Goal: Transaction & Acquisition: Purchase product/service

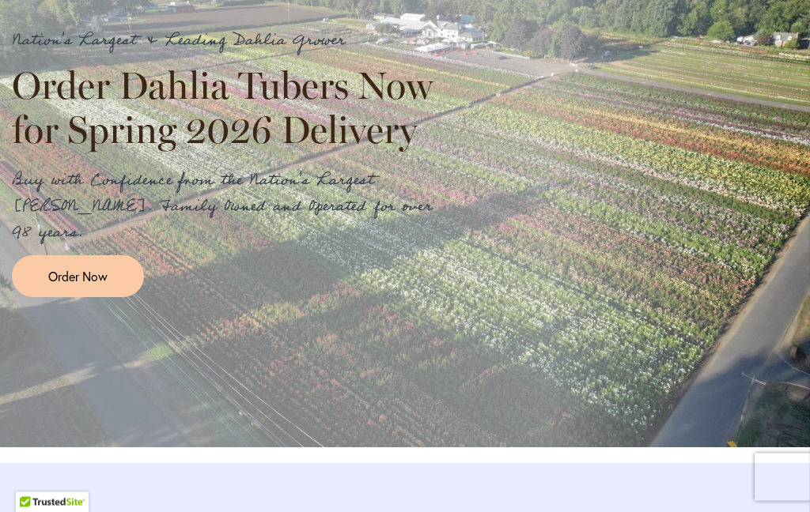
scroll to position [1862, 0]
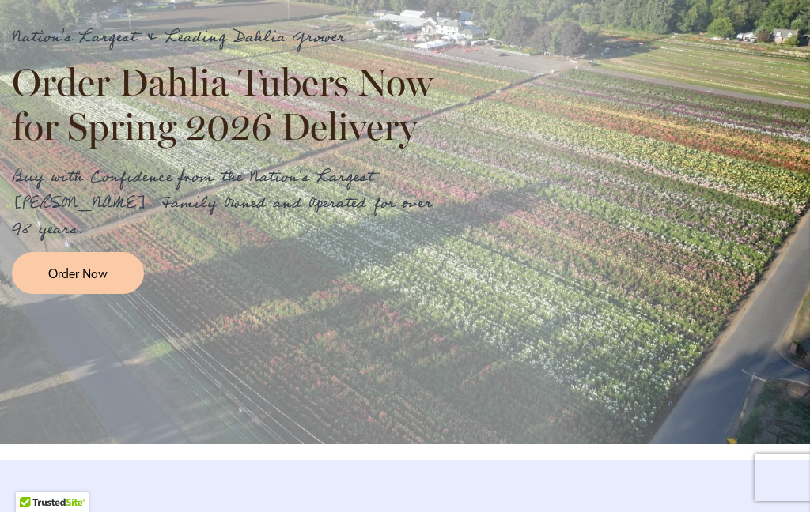
click at [82, 274] on span "Order Now" at bounding box center [77, 273] width 59 height 18
click at [97, 264] on span "Order Now" at bounding box center [77, 273] width 59 height 18
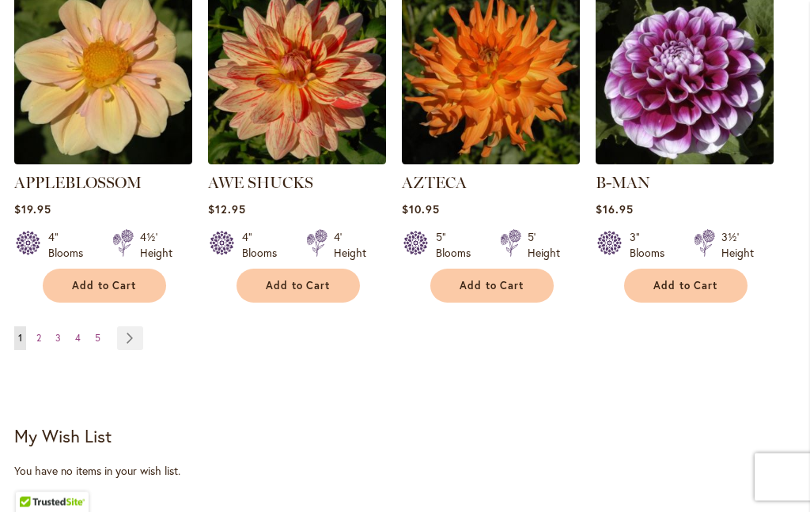
scroll to position [1680, 0]
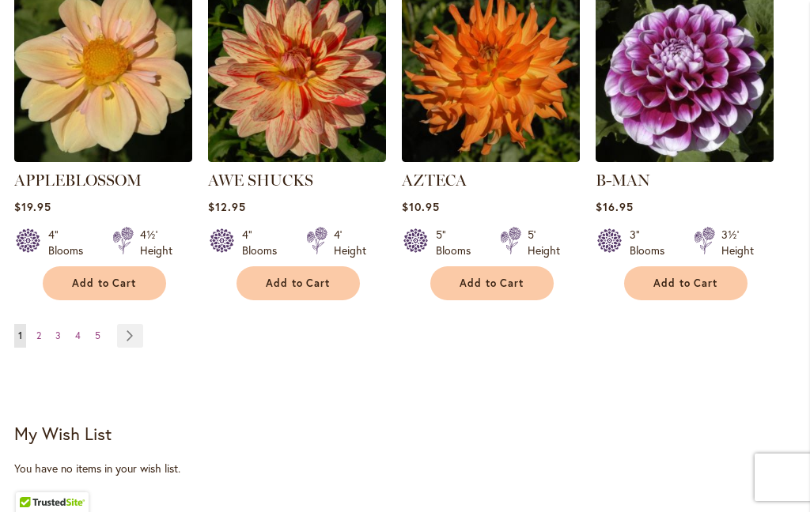
click at [45, 324] on link "Page 2" at bounding box center [38, 336] width 13 height 24
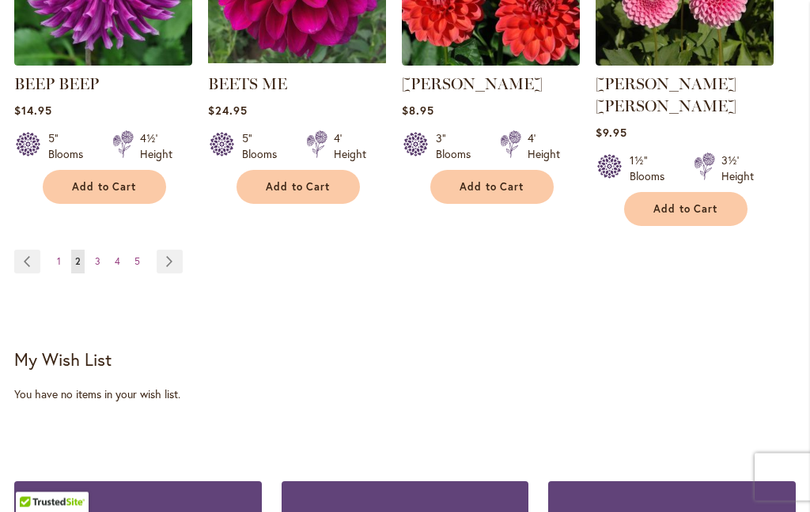
scroll to position [1779, 0]
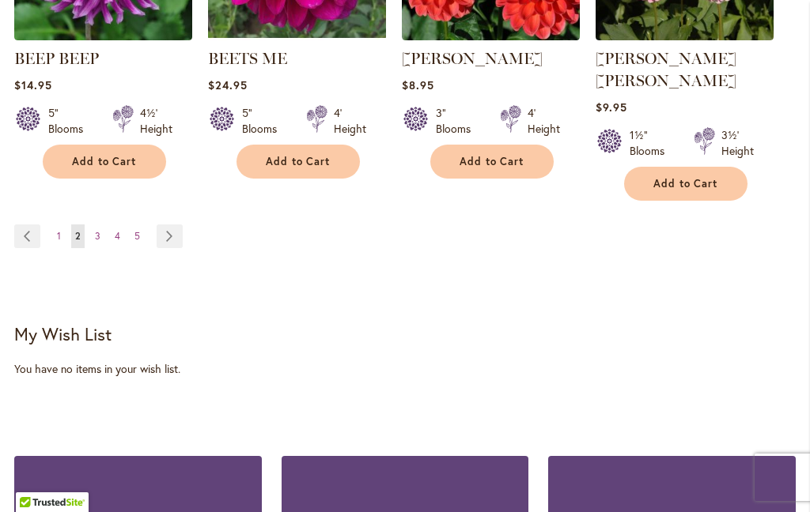
click at [121, 225] on link "Page 4" at bounding box center [117, 237] width 13 height 24
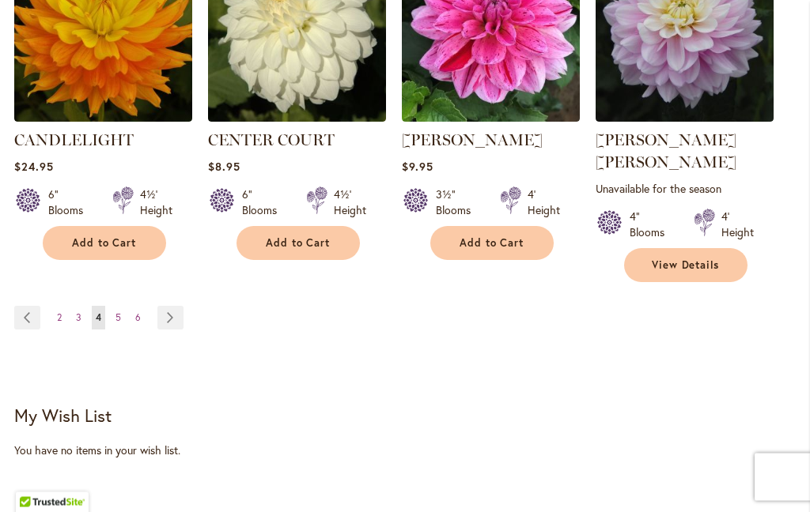
scroll to position [1722, 0]
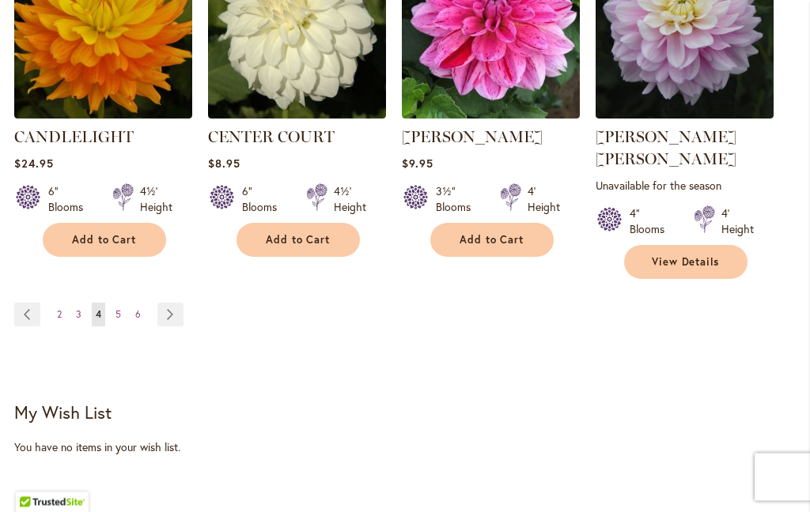
click at [143, 304] on link "Page 6" at bounding box center [137, 316] width 13 height 24
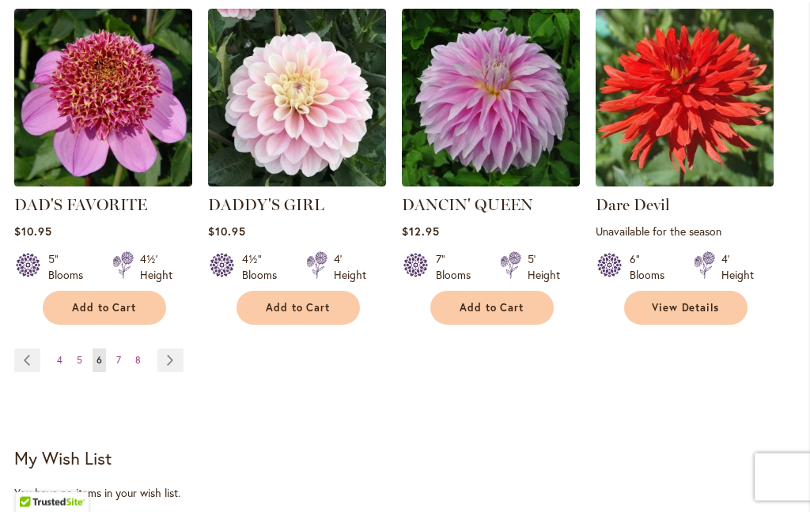
scroll to position [1693, 0]
click at [142, 349] on link "Page 8" at bounding box center [137, 361] width 13 height 24
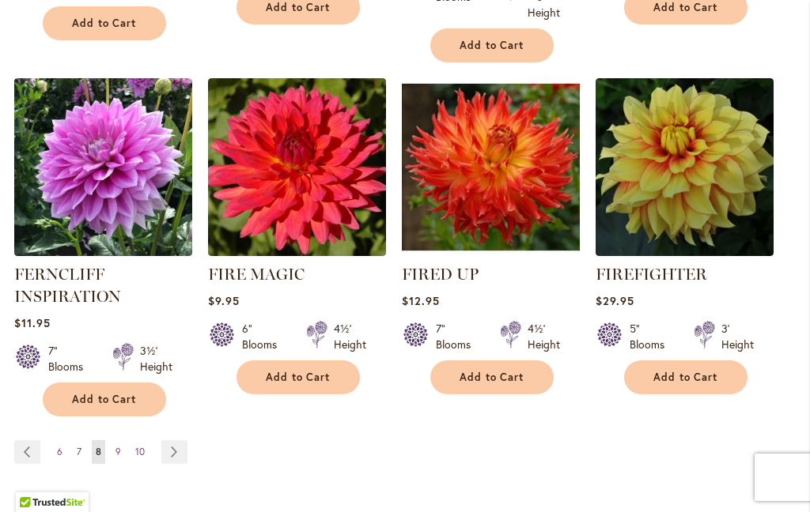
scroll to position [1615, 0]
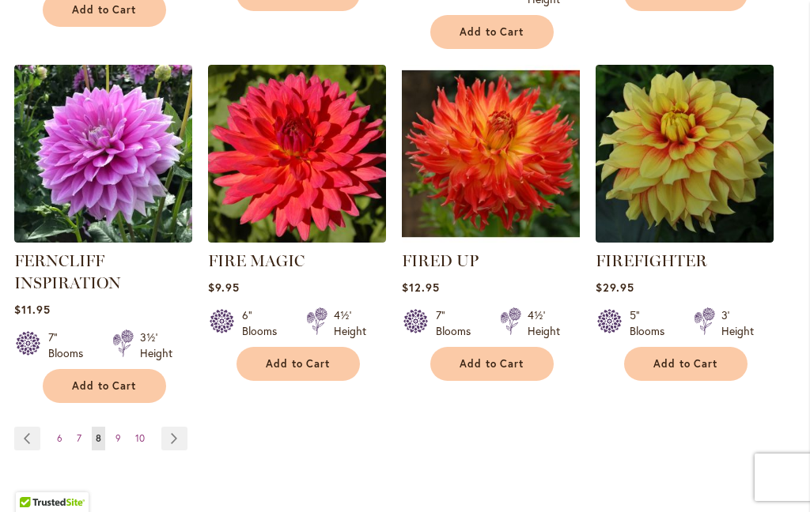
click at [120, 435] on link "Page 9" at bounding box center [118, 439] width 13 height 24
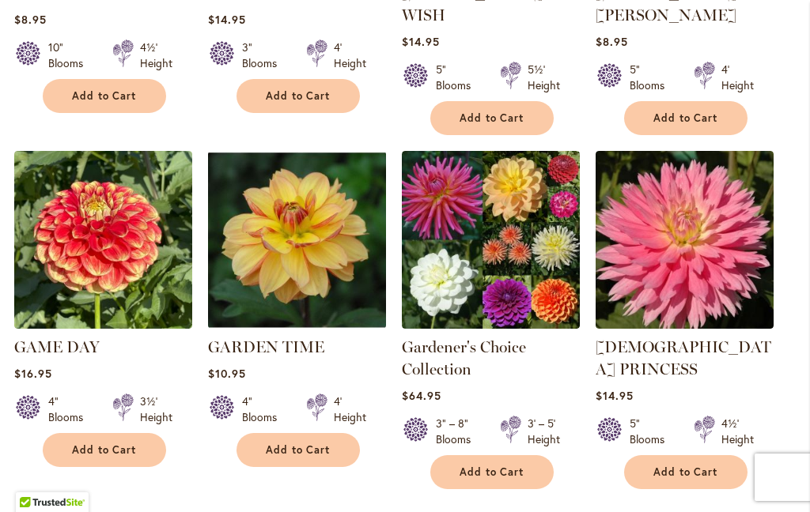
scroll to position [1589, 0]
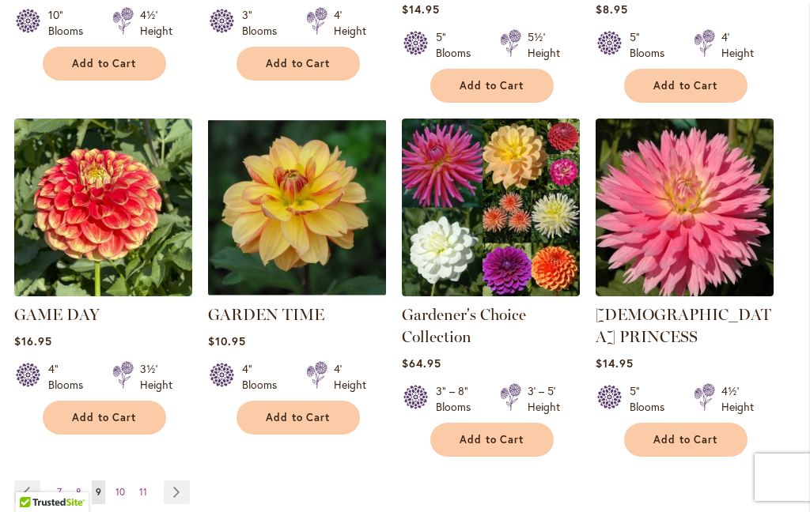
click at [127, 481] on link "Page 10" at bounding box center [120, 493] width 17 height 24
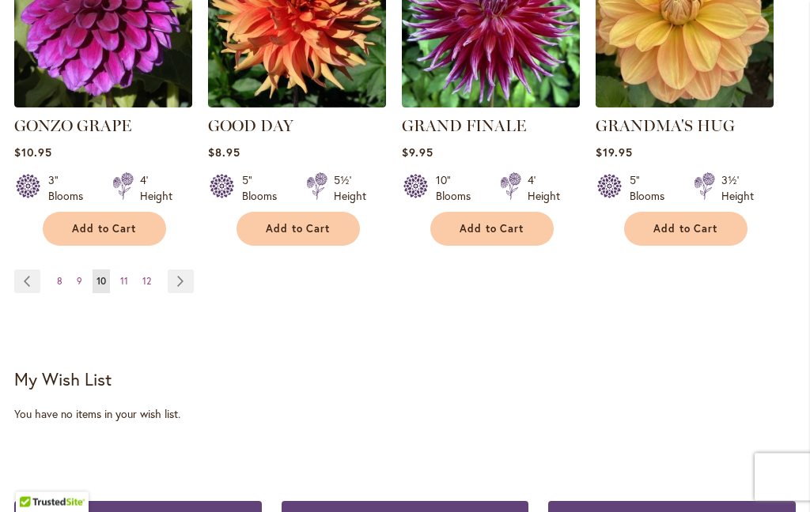
scroll to position [1734, 0]
click at [131, 270] on link "Page 11" at bounding box center [124, 282] width 16 height 24
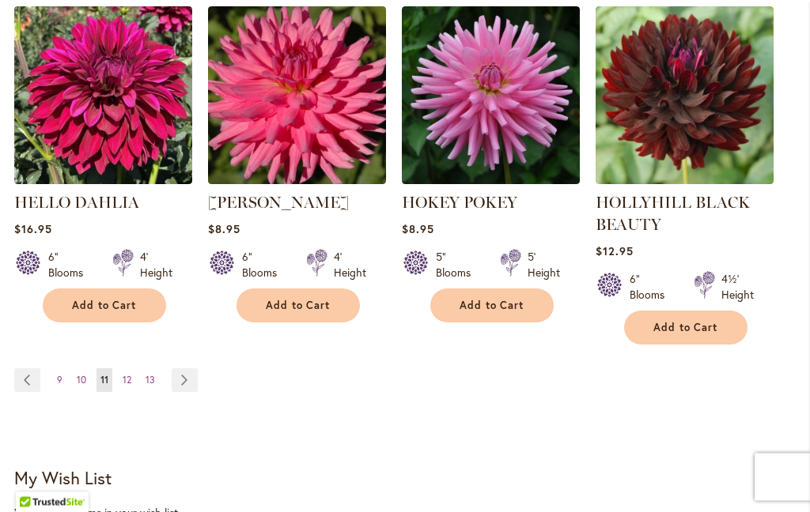
scroll to position [1715, 0]
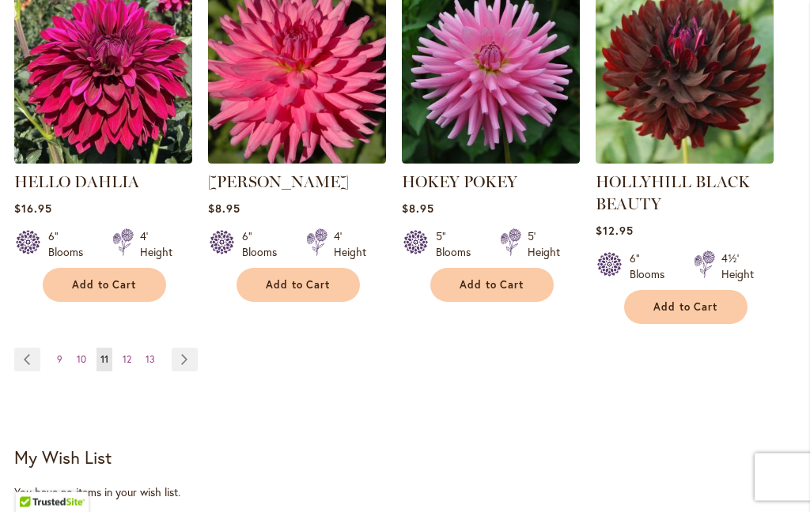
click at [134, 357] on link "Page 12" at bounding box center [127, 361] width 17 height 24
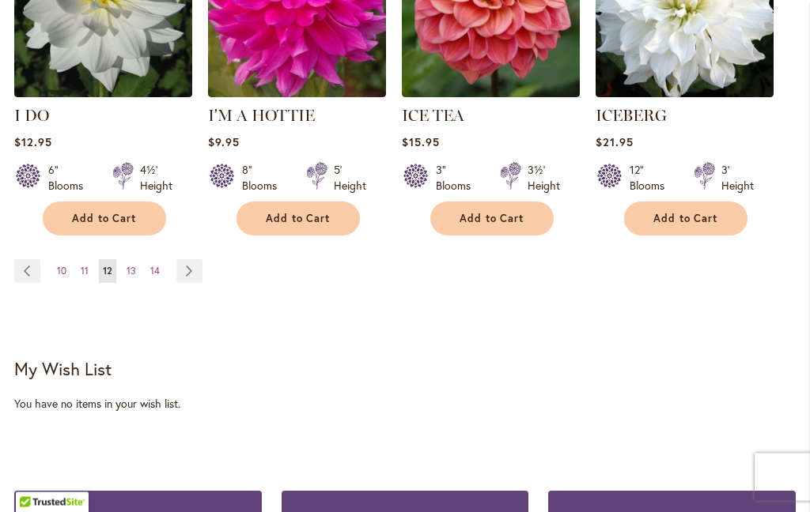
scroll to position [1747, 0]
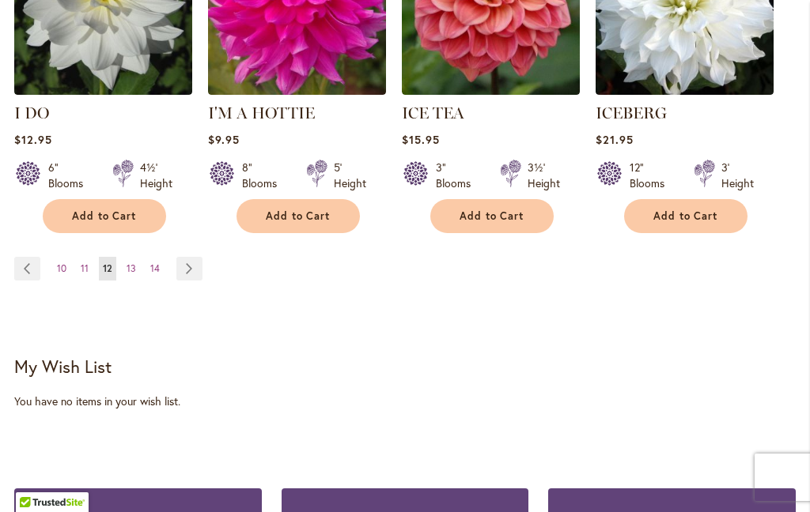
click at [138, 257] on link "Page 13" at bounding box center [131, 269] width 17 height 24
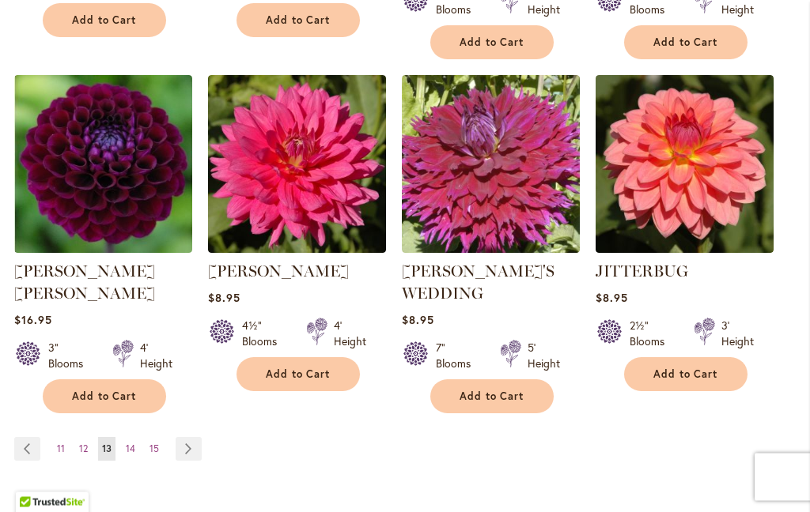
scroll to position [1605, 0]
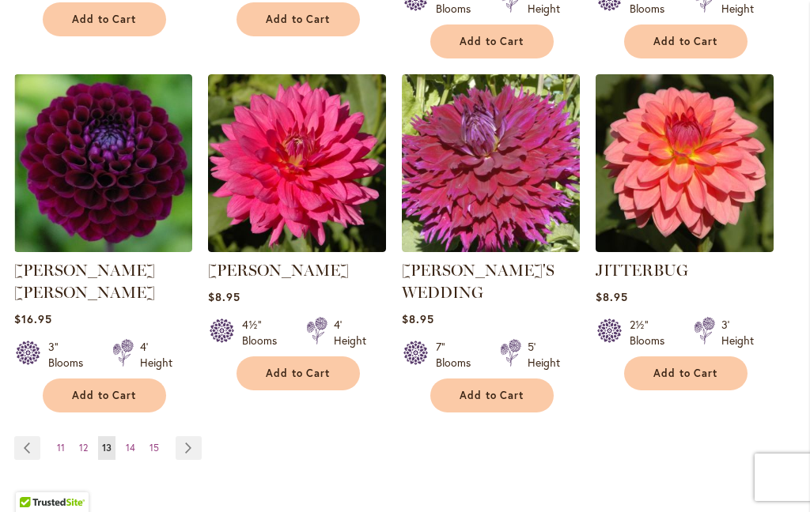
click at [154, 442] on span "15" at bounding box center [153, 448] width 9 height 12
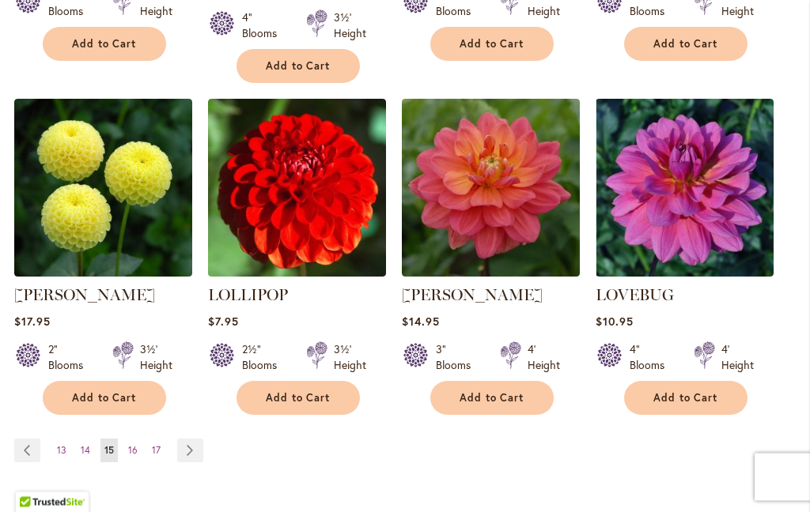
scroll to position [1587, 0]
click at [90, 439] on link "Page 14" at bounding box center [85, 451] width 17 height 24
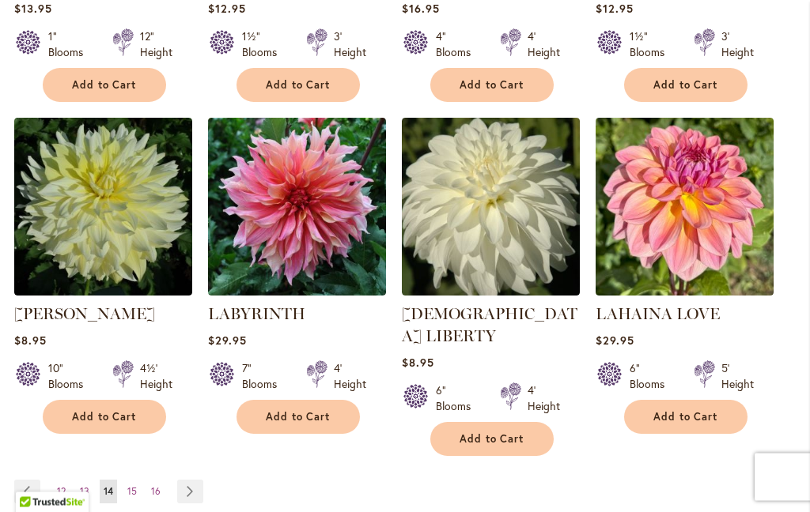
scroll to position [1523, 0]
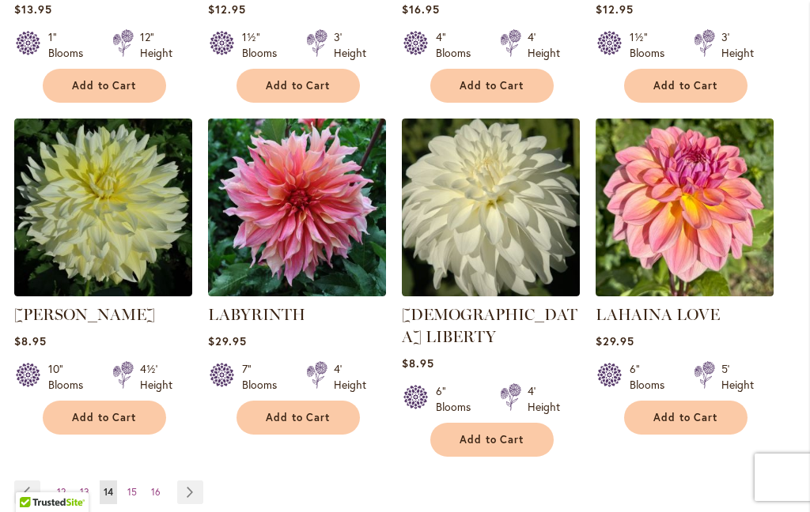
click at [298, 230] on img at bounding box center [297, 208] width 178 height 178
click at [313, 218] on img at bounding box center [297, 208] width 178 height 178
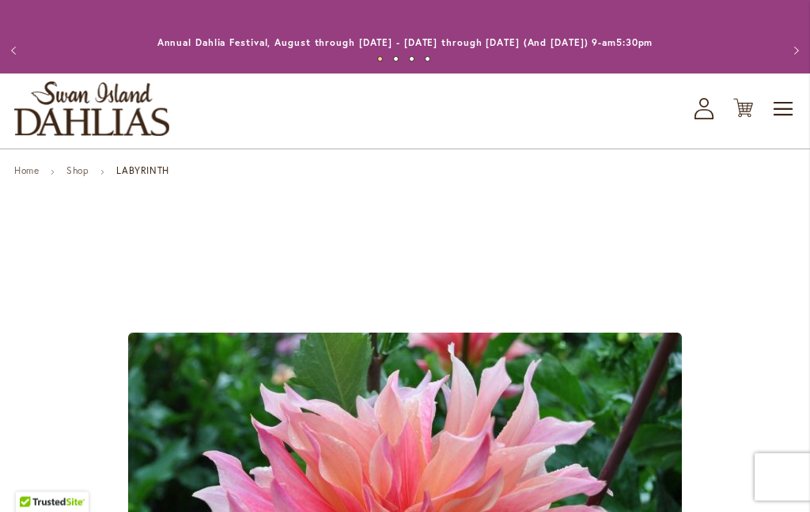
scroll to position [1, 0]
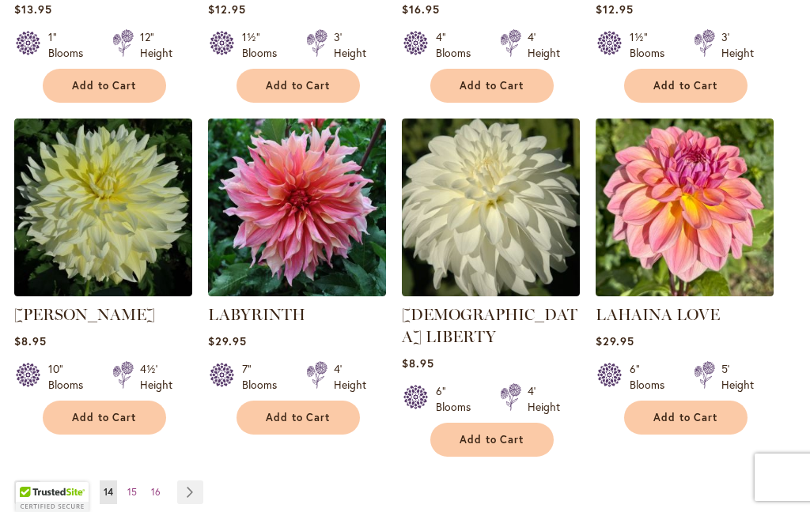
scroll to position [1523, 0]
